Goal: Information Seeking & Learning: Learn about a topic

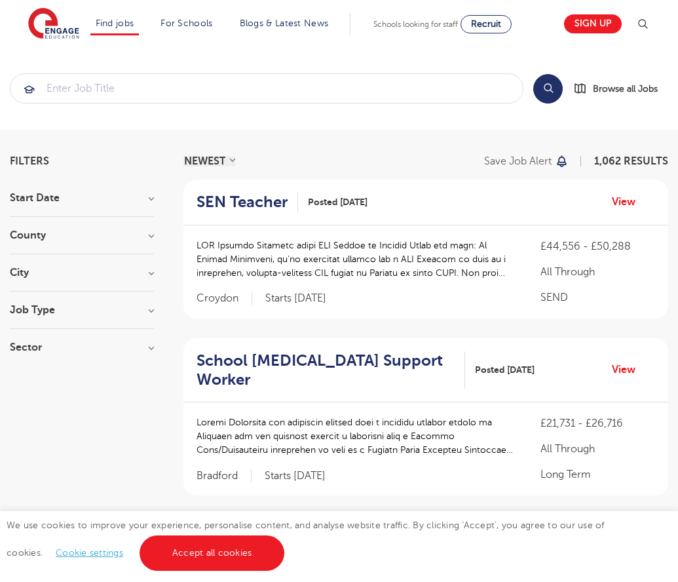
scroll to position [1280, 0]
